Goal: Transaction & Acquisition: Book appointment/travel/reservation

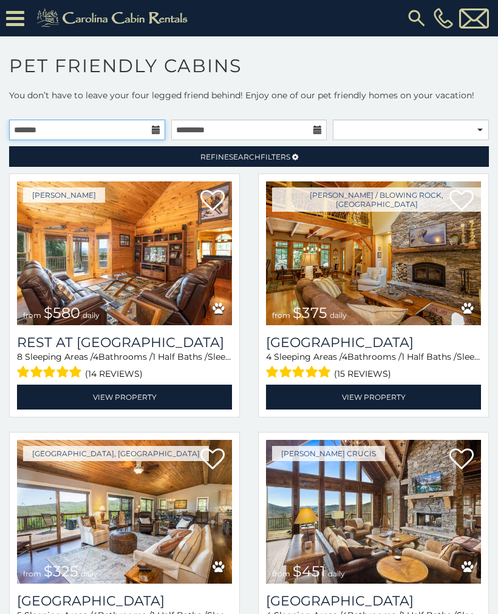
click at [83, 132] on input "text" at bounding box center [87, 130] width 156 height 21
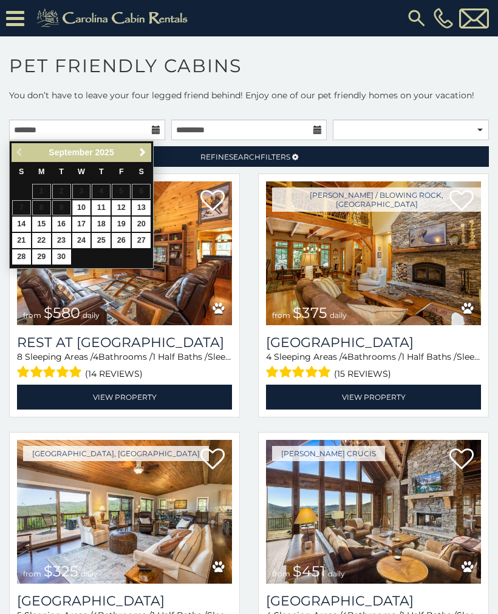
click at [222, 289] on img at bounding box center [124, 253] width 215 height 144
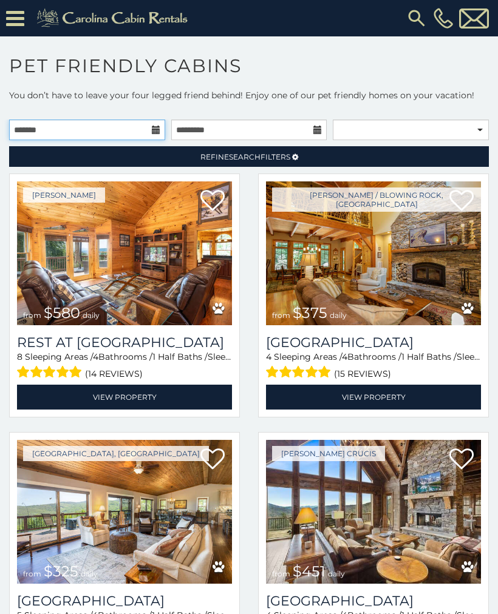
click at [93, 140] on input "text" at bounding box center [87, 130] width 156 height 21
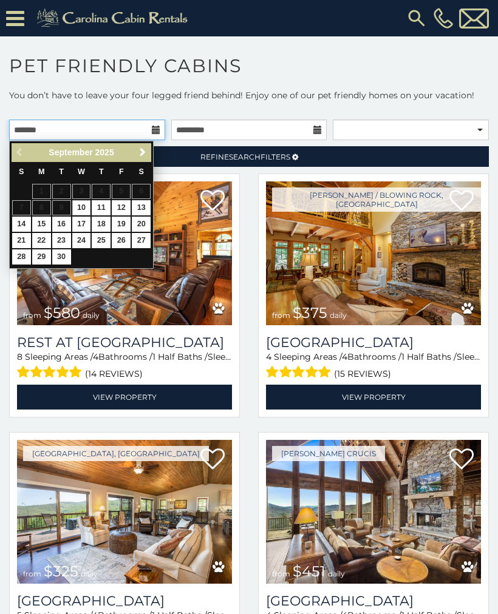
click at [95, 132] on input "text" at bounding box center [87, 130] width 156 height 21
click at [145, 151] on span "Next" at bounding box center [143, 152] width 10 height 10
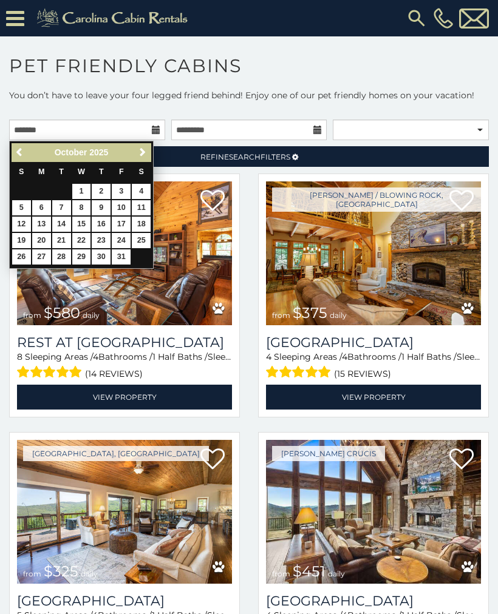
click at [147, 236] on link "25" at bounding box center [141, 240] width 19 height 15
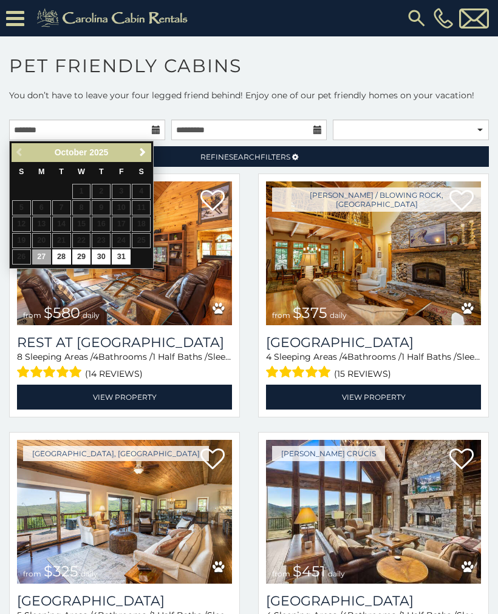
type input "**********"
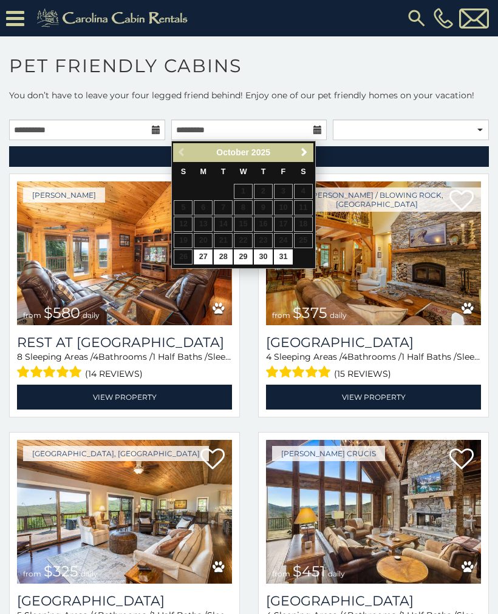
click at [266, 257] on link "30" at bounding box center [263, 256] width 19 height 15
type input "**********"
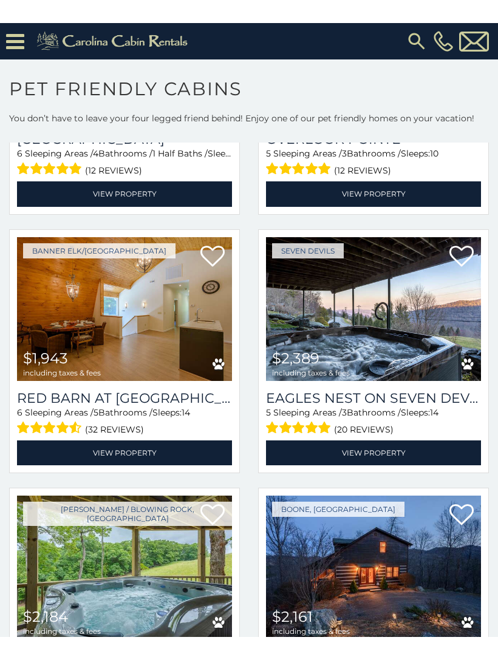
scroll to position [1261, 0]
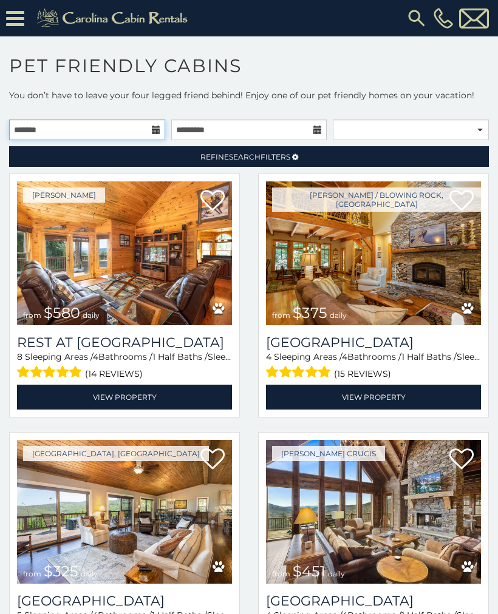
click at [160, 135] on input "text" at bounding box center [87, 130] width 156 height 21
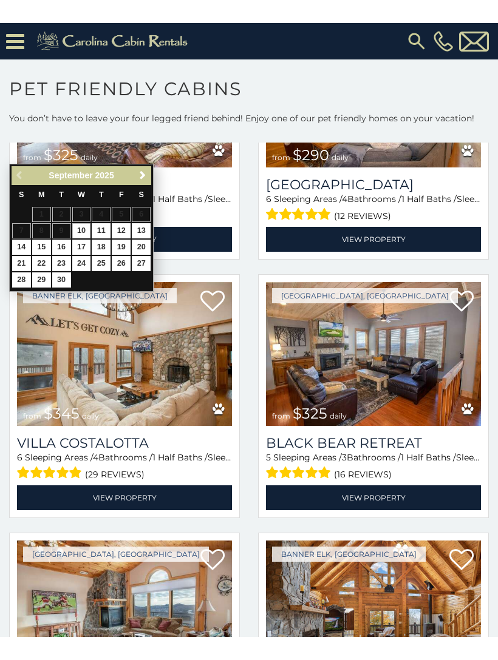
scroll to position [2503, 0]
